Goal: Information Seeking & Learning: Compare options

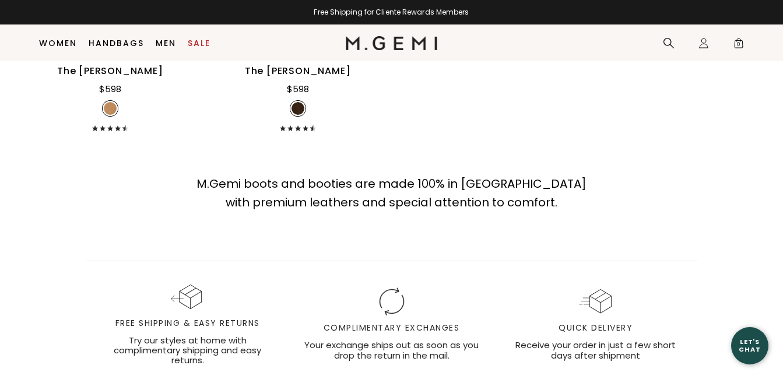
scroll to position [1784, 0]
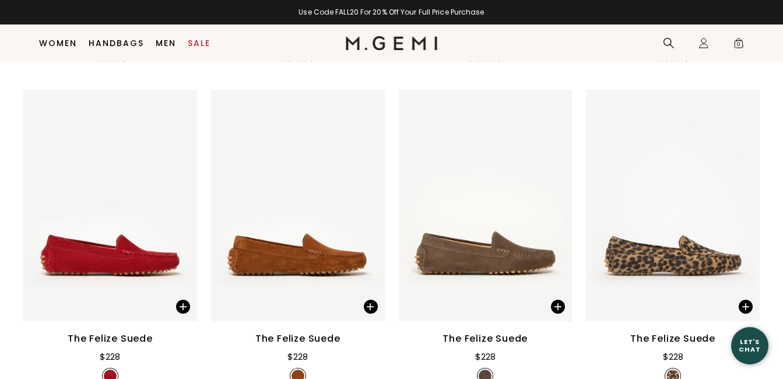
scroll to position [2192, 0]
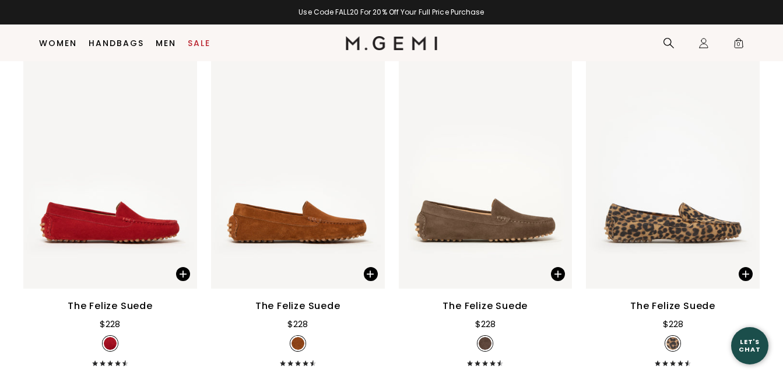
click at [477, 305] on div "The Felize Suede" at bounding box center [485, 306] width 85 height 14
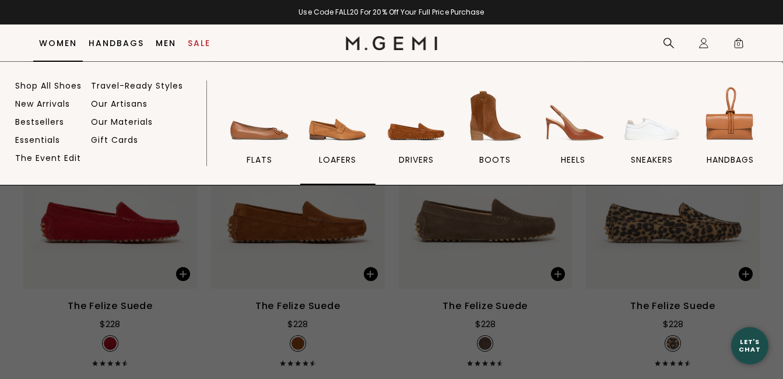
click at [333, 133] on img at bounding box center [337, 115] width 65 height 65
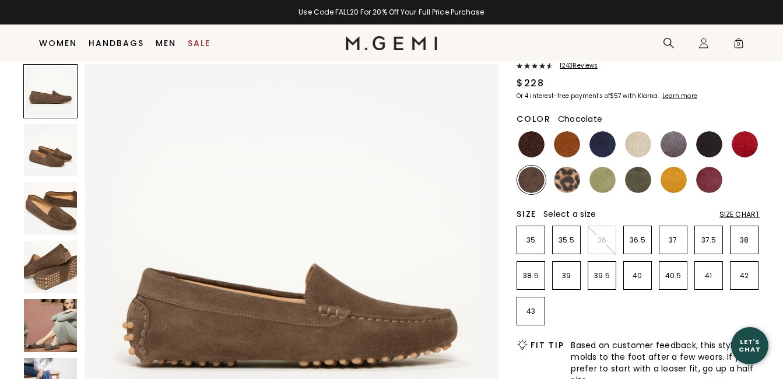
click at [526, 145] on img at bounding box center [532, 144] width 26 height 26
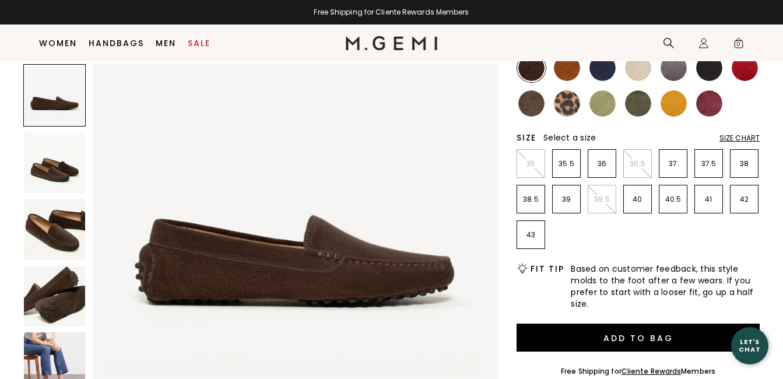
scroll to position [325, 0]
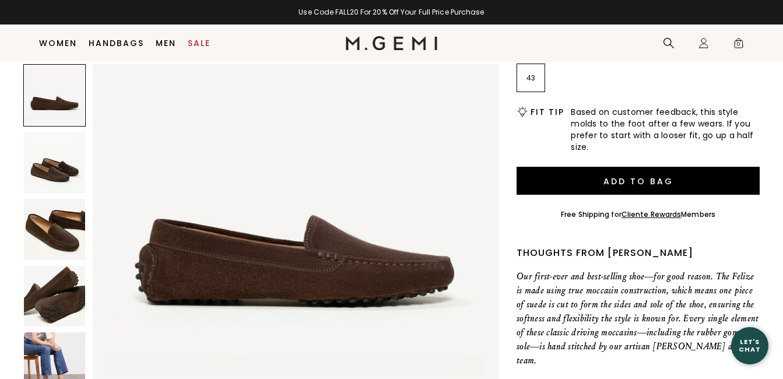
click at [66, 354] on img at bounding box center [54, 363] width 61 height 61
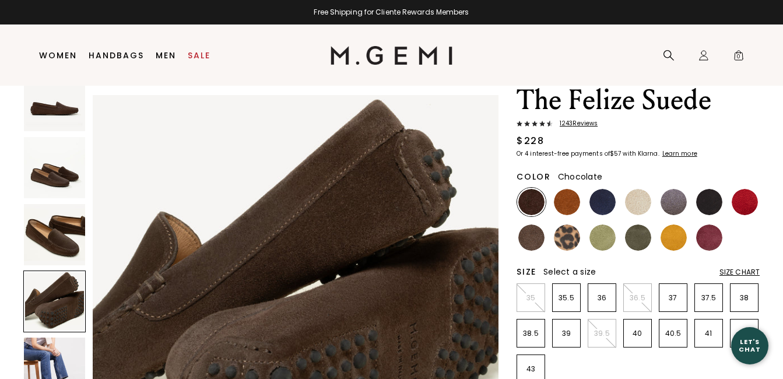
scroll to position [25, 0]
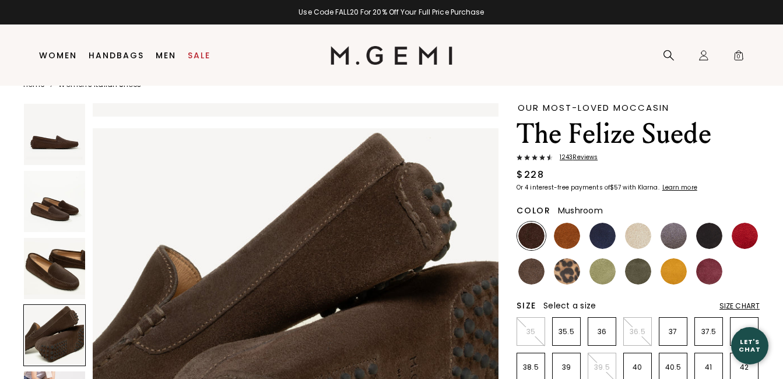
click at [533, 271] on img at bounding box center [532, 271] width 26 height 26
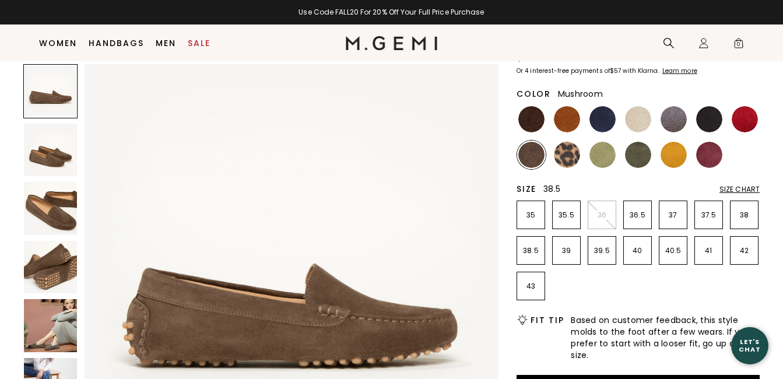
scroll to position [58, 0]
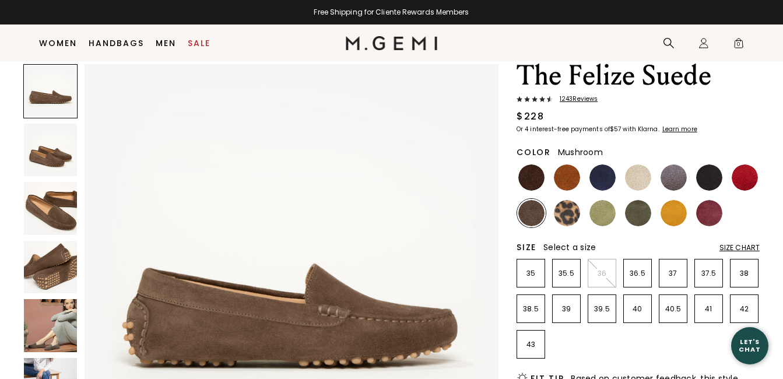
click at [36, 336] on img at bounding box center [50, 325] width 53 height 53
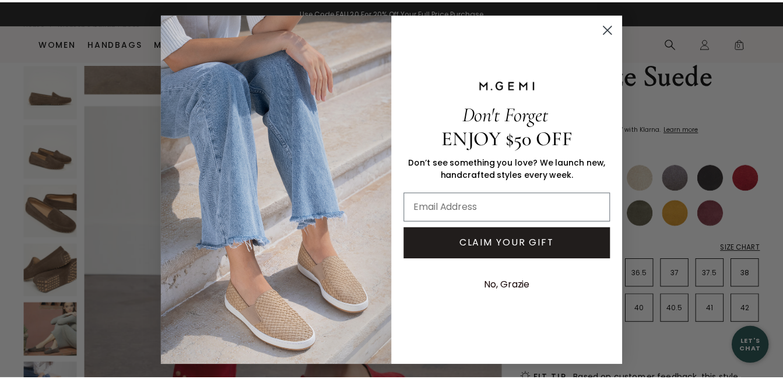
scroll to position [2562, 0]
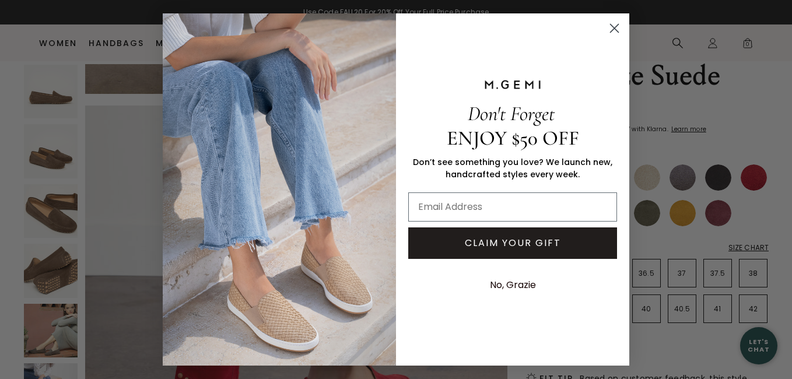
click at [615, 26] on circle "Close dialog" at bounding box center [614, 28] width 19 height 19
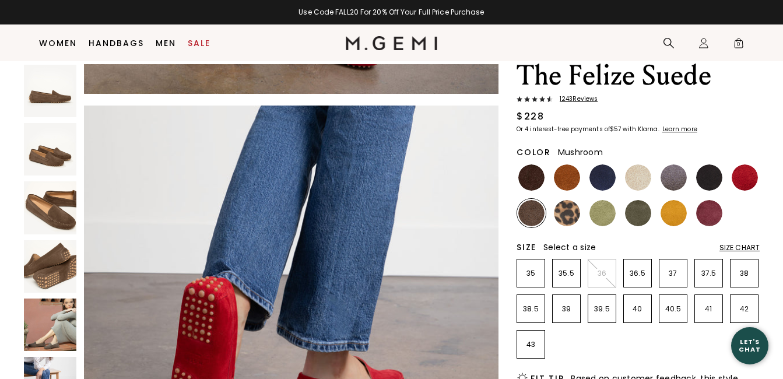
scroll to position [2516, 0]
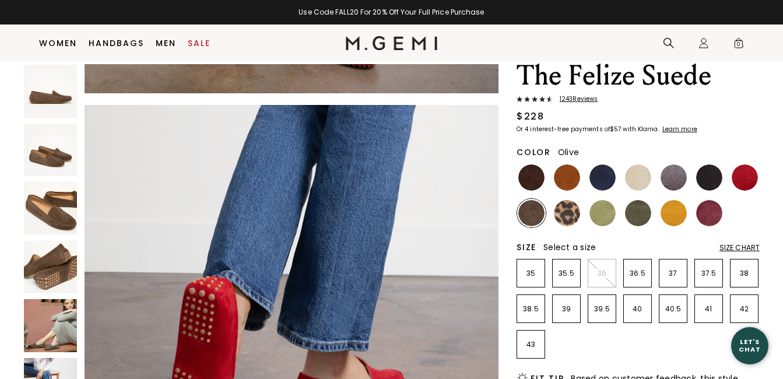
click at [639, 215] on img at bounding box center [638, 213] width 26 height 26
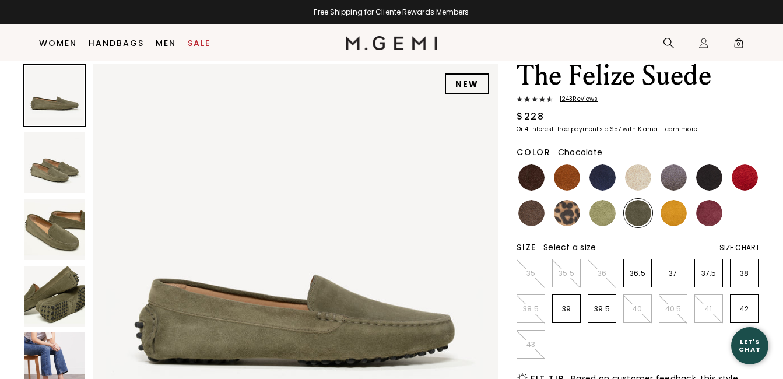
click at [538, 172] on img at bounding box center [532, 178] width 26 height 26
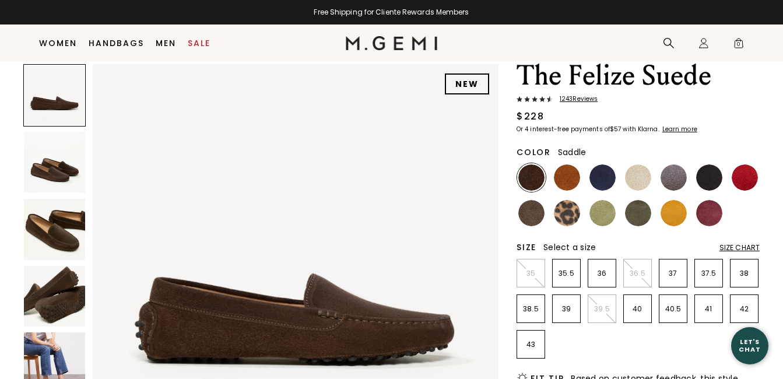
click at [566, 180] on img at bounding box center [567, 178] width 26 height 26
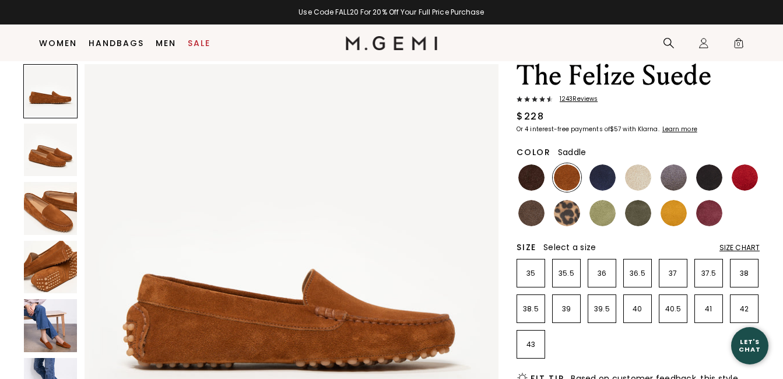
click at [43, 336] on img at bounding box center [50, 325] width 53 height 53
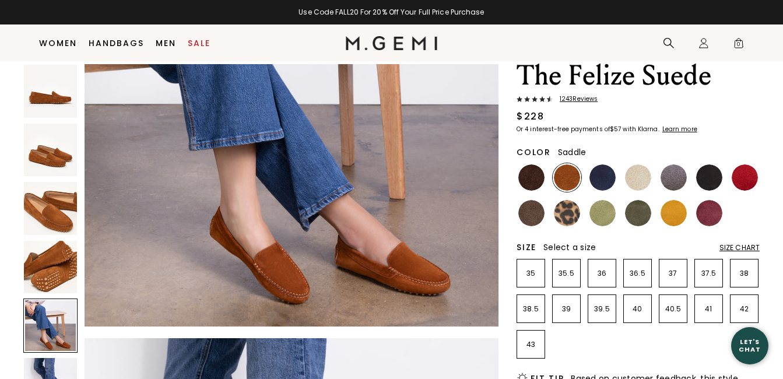
scroll to position [1903, 0]
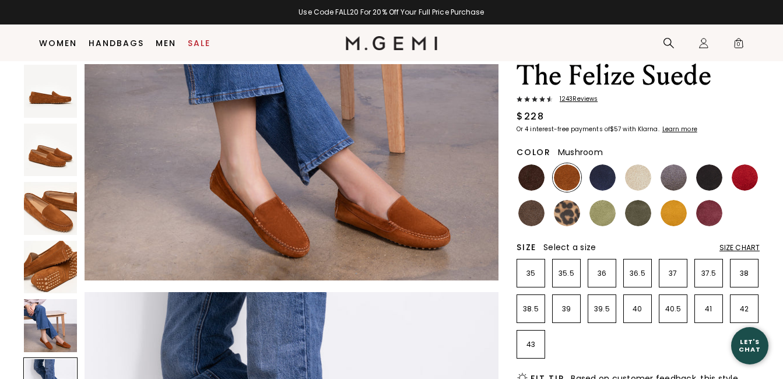
click at [527, 206] on img at bounding box center [532, 213] width 26 height 26
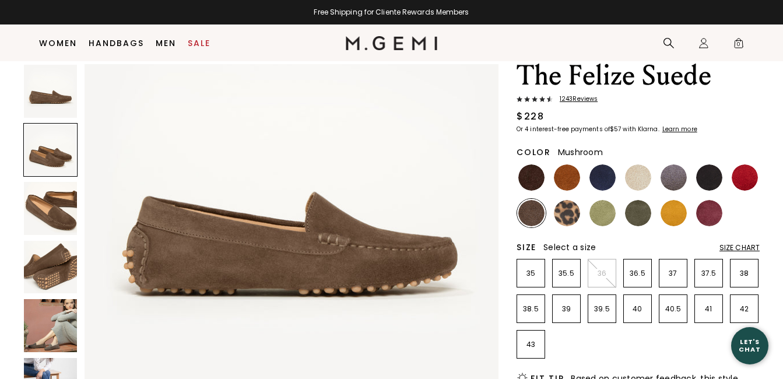
scroll to position [58, 0]
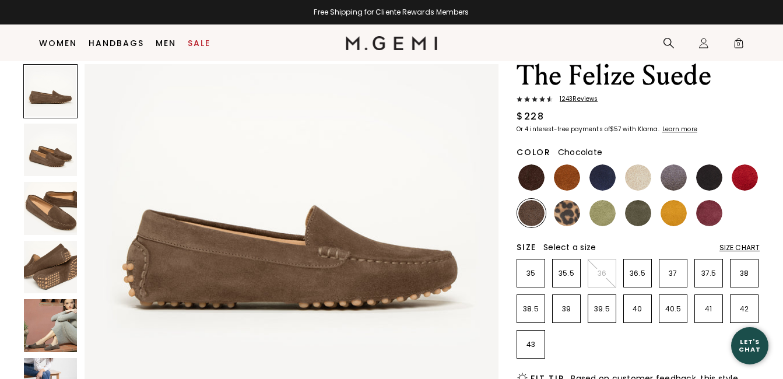
click at [529, 178] on img at bounding box center [532, 178] width 26 height 26
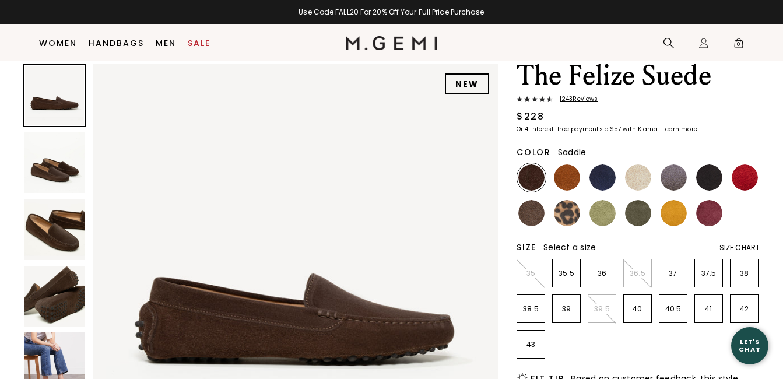
click at [574, 178] on img at bounding box center [567, 178] width 26 height 26
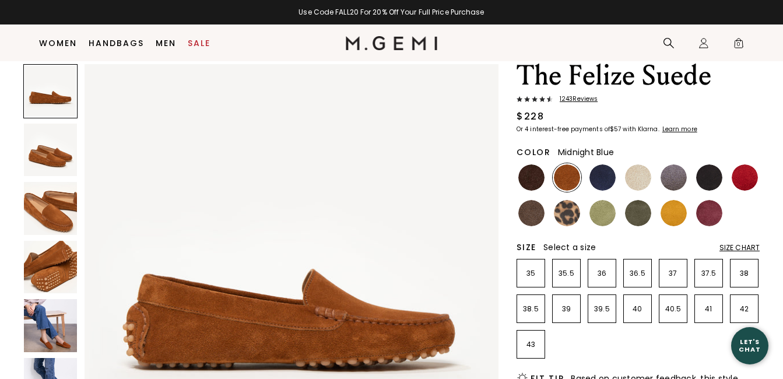
click at [601, 174] on img at bounding box center [603, 178] width 26 height 26
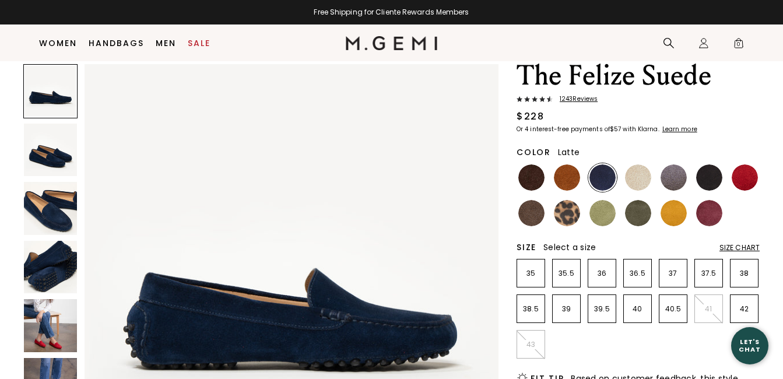
click at [641, 178] on img at bounding box center [638, 178] width 26 height 26
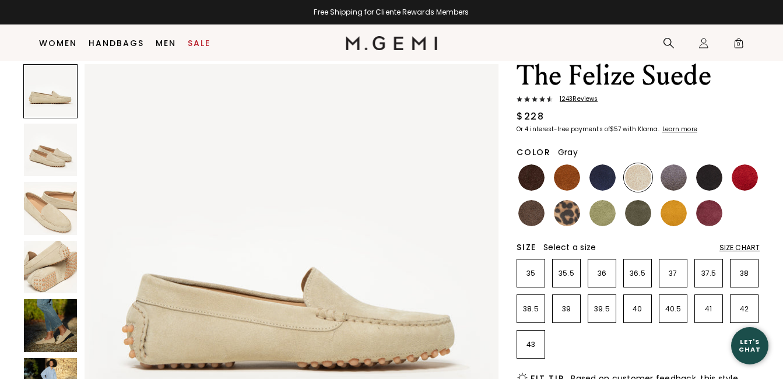
click at [666, 179] on img at bounding box center [674, 178] width 26 height 26
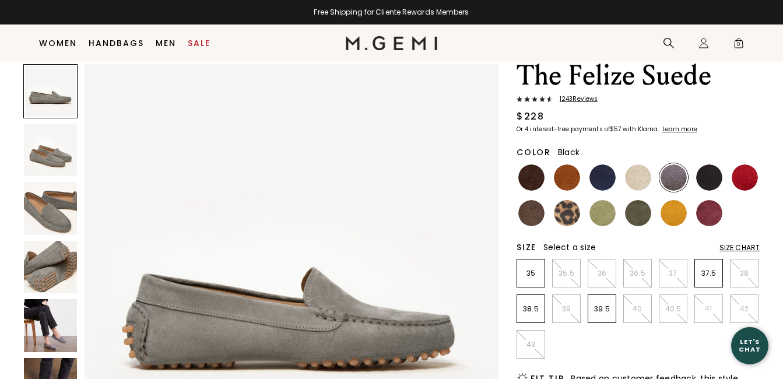
click at [709, 177] on img at bounding box center [710, 178] width 26 height 26
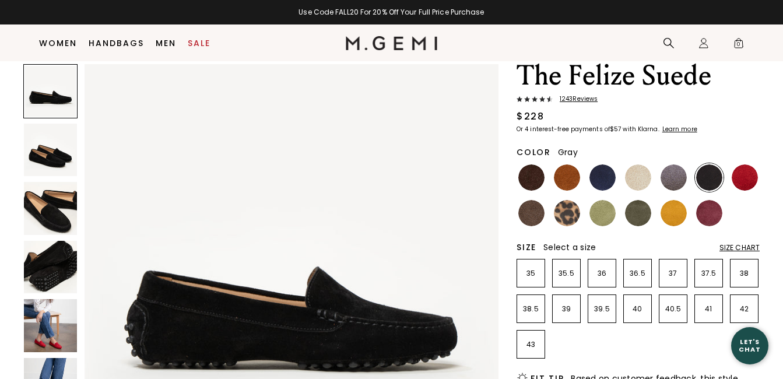
click at [671, 176] on img at bounding box center [674, 178] width 26 height 26
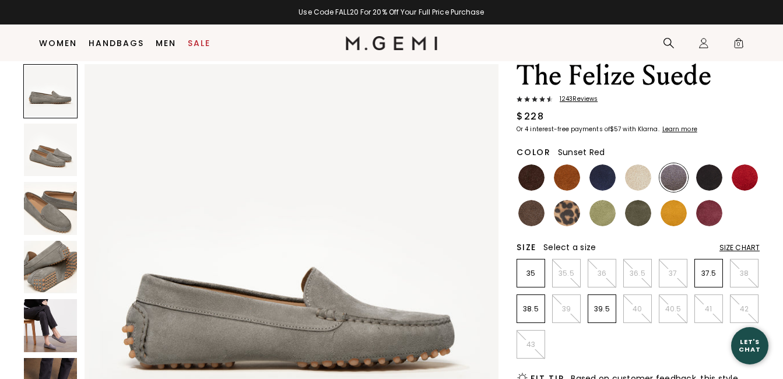
click at [739, 172] on img at bounding box center [745, 178] width 26 height 26
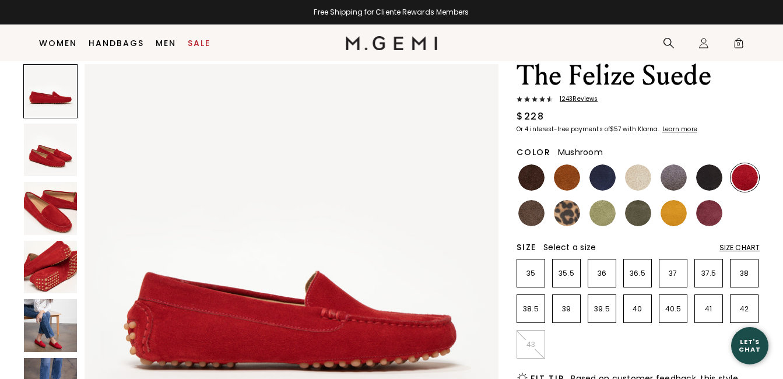
click at [531, 212] on img at bounding box center [532, 213] width 26 height 26
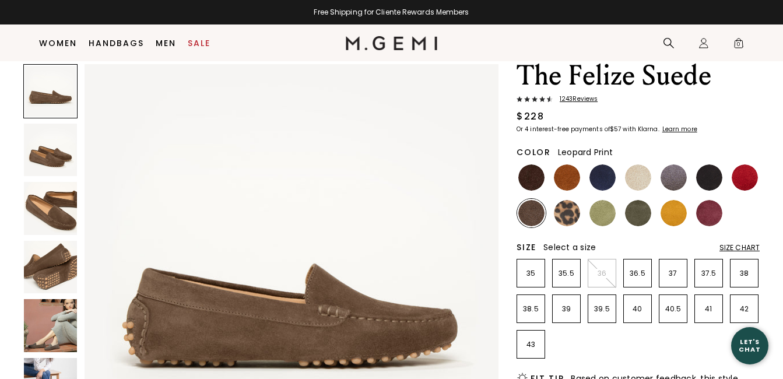
click at [568, 213] on img at bounding box center [567, 213] width 26 height 26
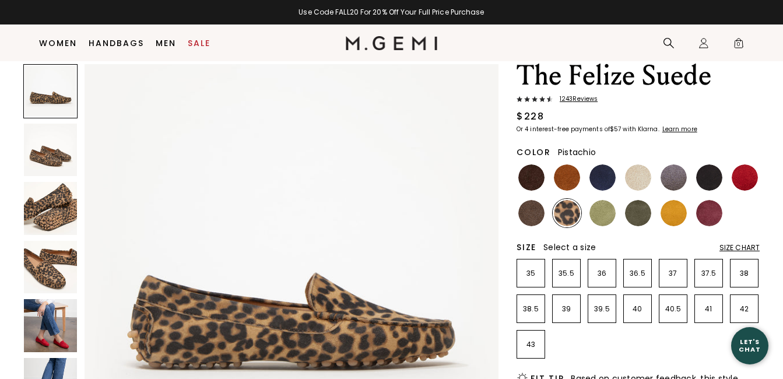
click at [600, 208] on img at bounding box center [603, 213] width 26 height 26
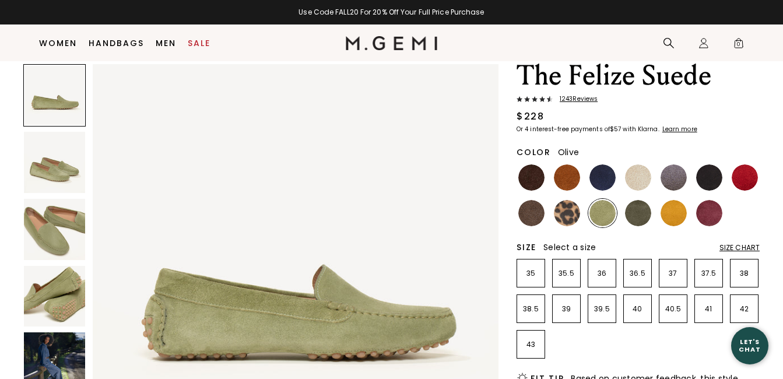
click at [644, 214] on img at bounding box center [638, 213] width 26 height 26
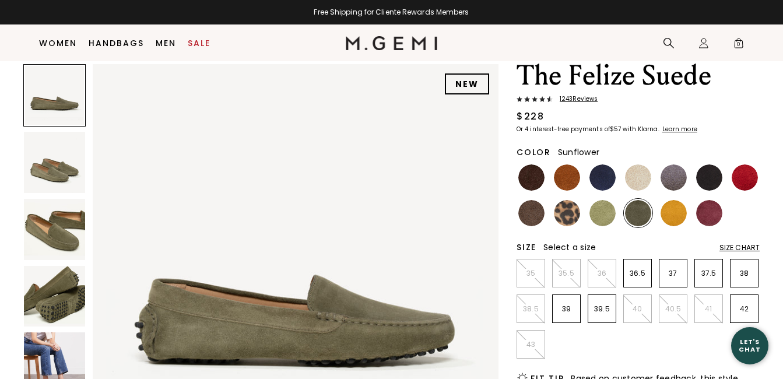
click at [683, 213] on img at bounding box center [674, 213] width 26 height 26
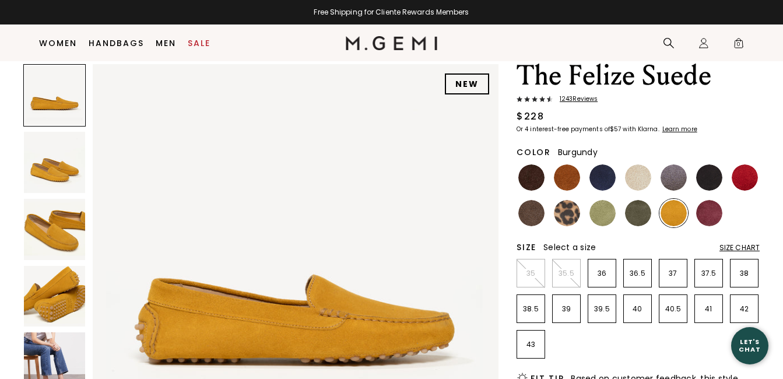
click at [713, 215] on img at bounding box center [710, 213] width 26 height 26
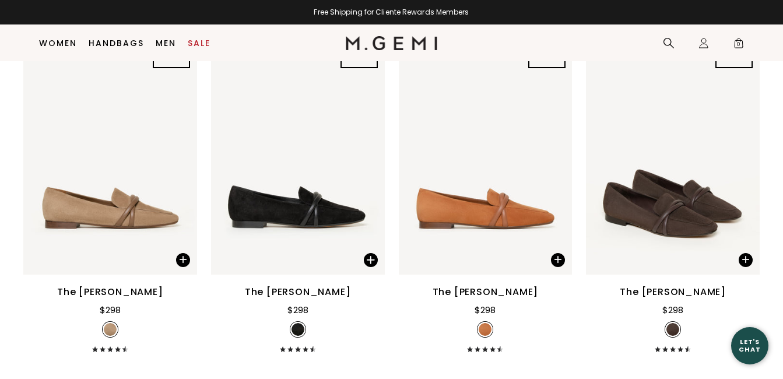
scroll to position [511, 0]
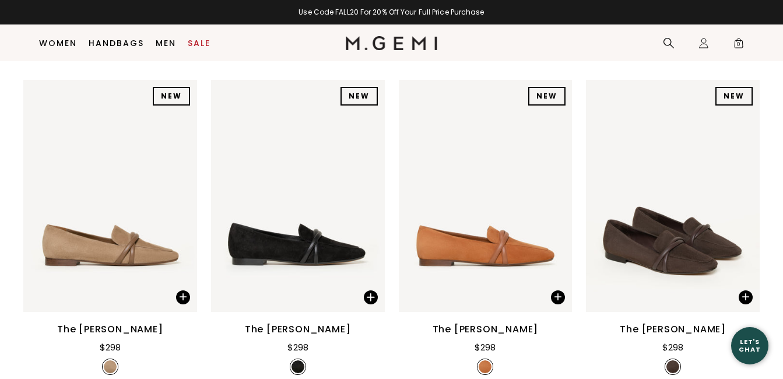
click at [684, 323] on div "The [PERSON_NAME]" at bounding box center [673, 330] width 106 height 14
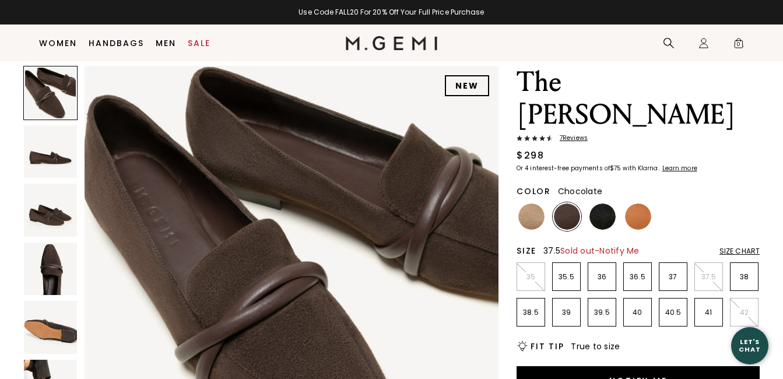
scroll to position [34, 0]
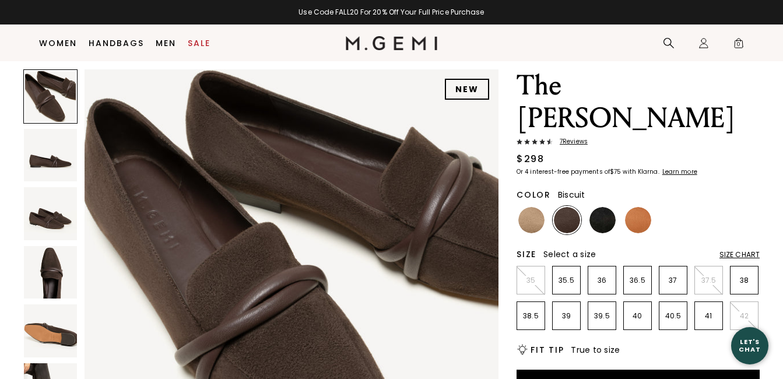
click at [527, 207] on img at bounding box center [532, 220] width 26 height 26
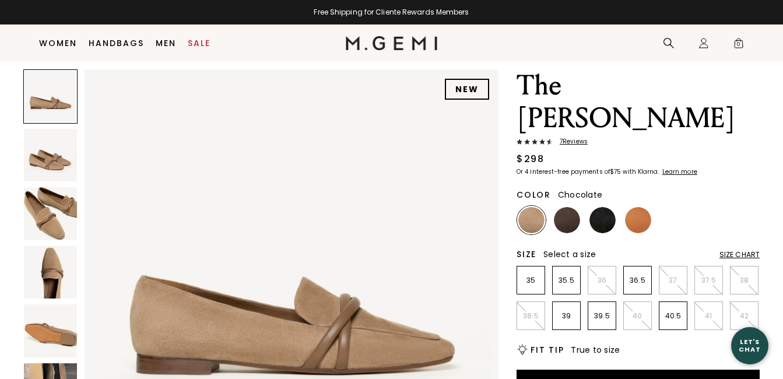
click at [561, 207] on img at bounding box center [567, 220] width 26 height 26
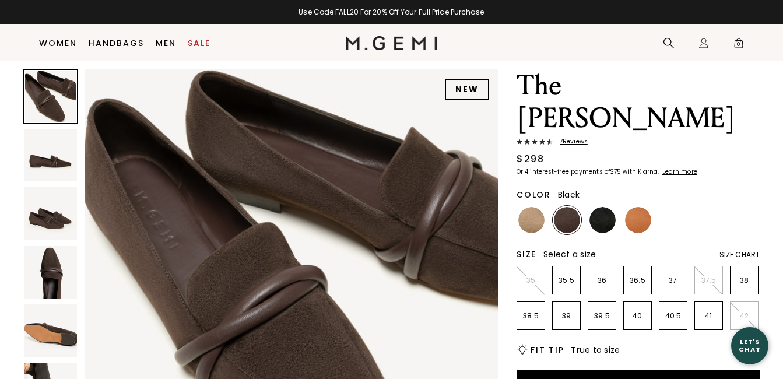
click at [597, 207] on img at bounding box center [603, 220] width 26 height 26
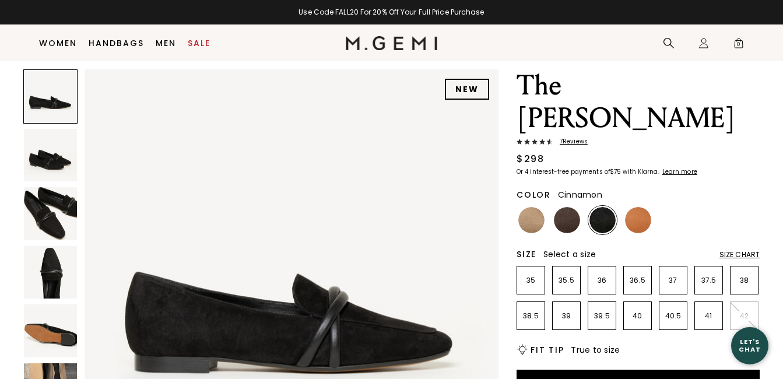
click at [641, 207] on img at bounding box center [638, 220] width 26 height 26
